Goal: Task Accomplishment & Management: Manage account settings

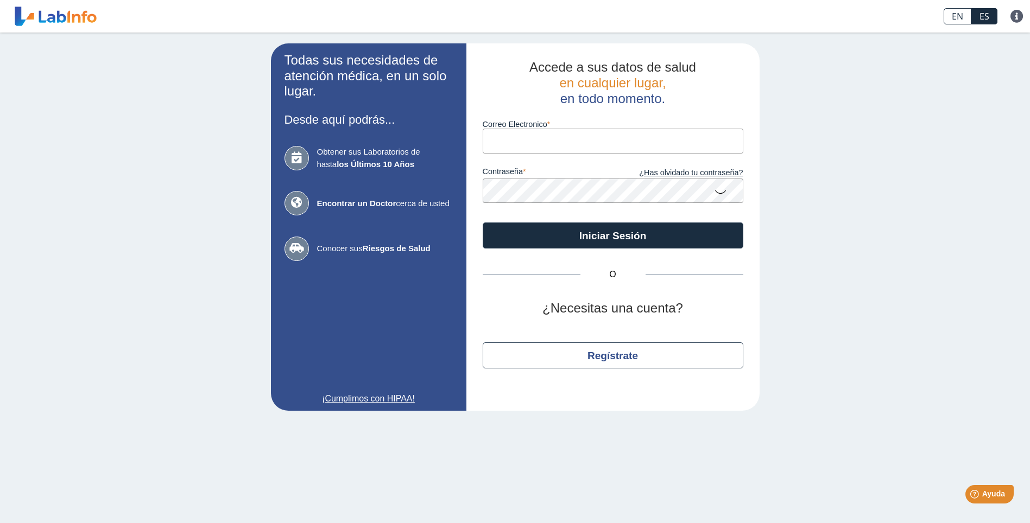
click at [602, 142] on input "Correo Electronico" at bounding box center [613, 141] width 261 height 24
type input "[EMAIL_ADDRESS][DOMAIN_NAME]"
click at [483, 223] on button "Iniciar Sesión" at bounding box center [613, 236] width 261 height 26
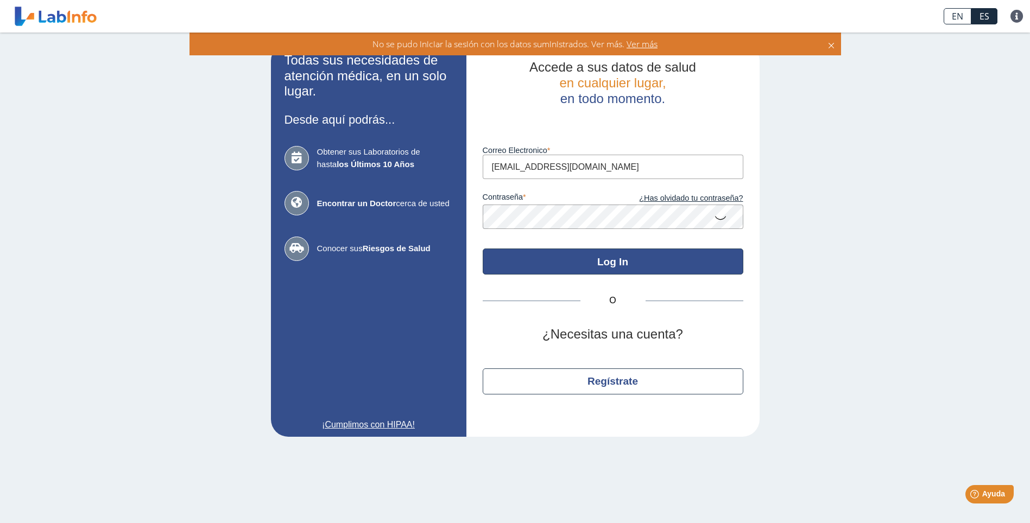
click at [600, 264] on button "Log In" at bounding box center [613, 262] width 261 height 26
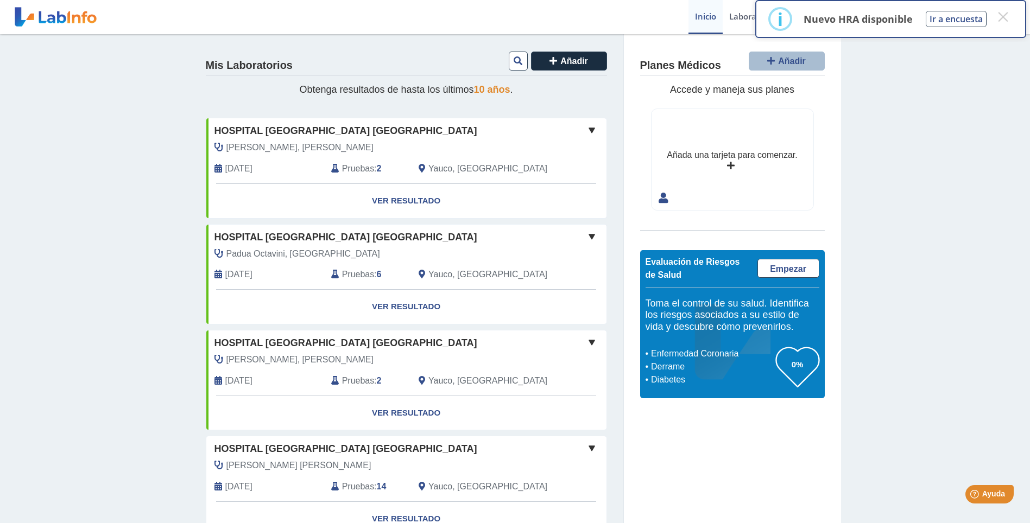
click at [486, 93] on span "10 años" at bounding box center [492, 89] width 36 height 11
click at [1003, 15] on button "×" at bounding box center [1003, 17] width 20 height 20
